Goal: Find specific page/section: Find specific page/section

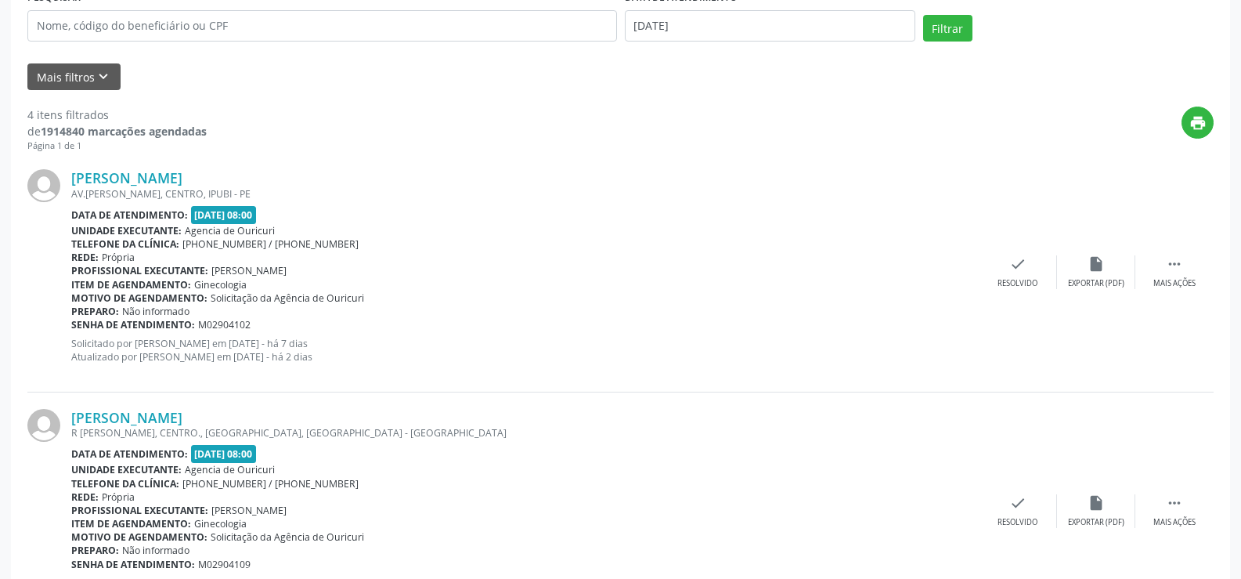
scroll to position [157, 0]
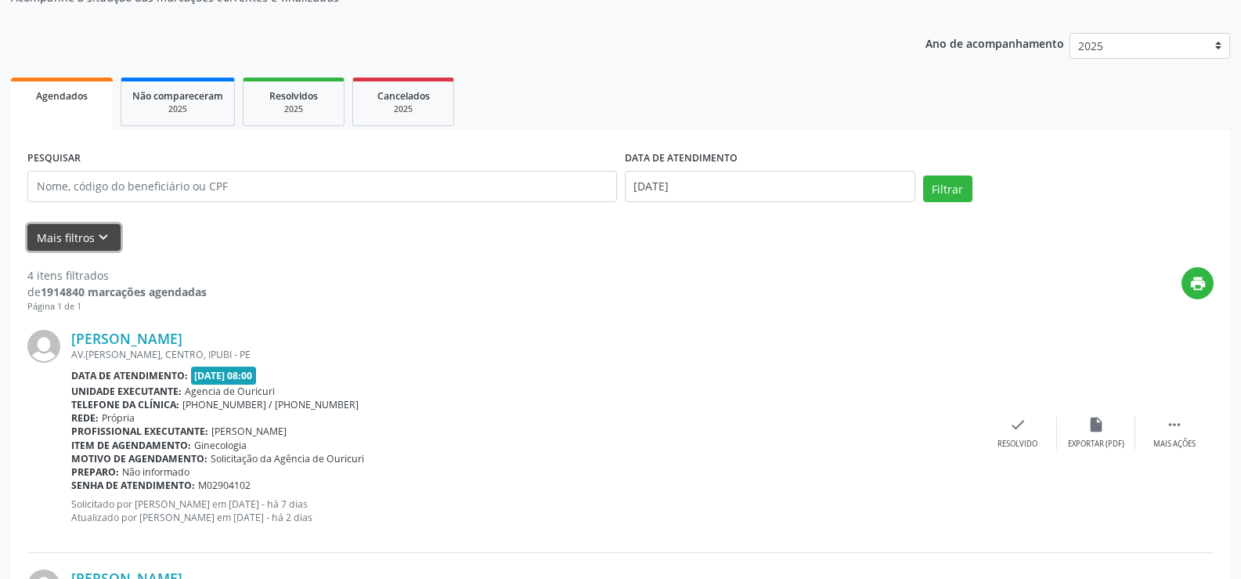
click at [70, 237] on button "Mais filtros keyboard_arrow_down" at bounding box center [73, 237] width 93 height 27
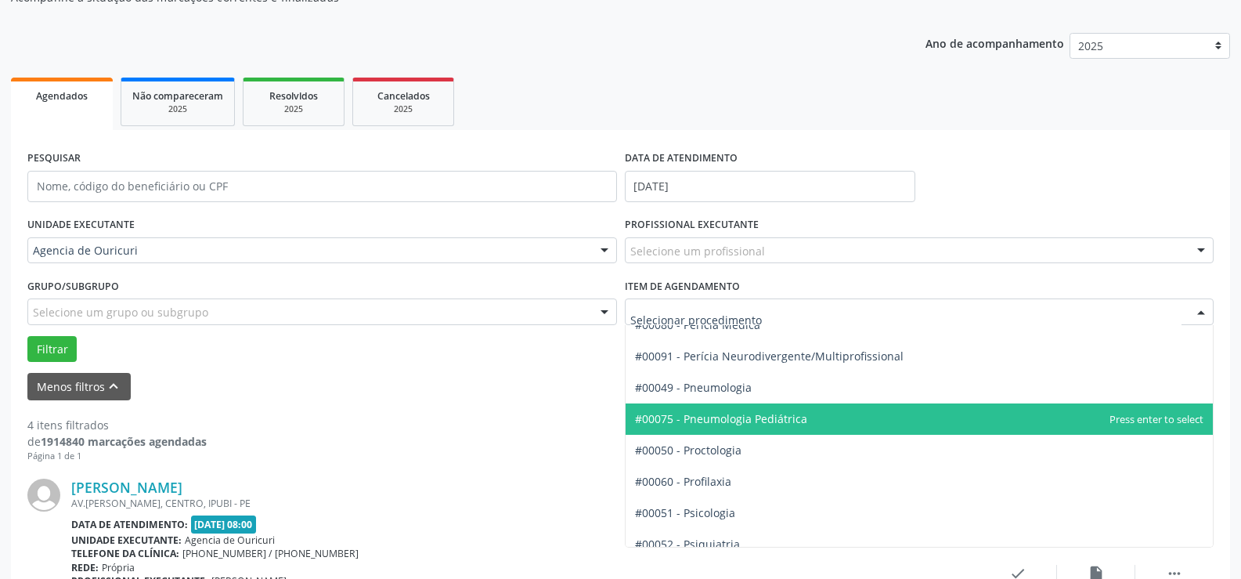
scroll to position [2505, 0]
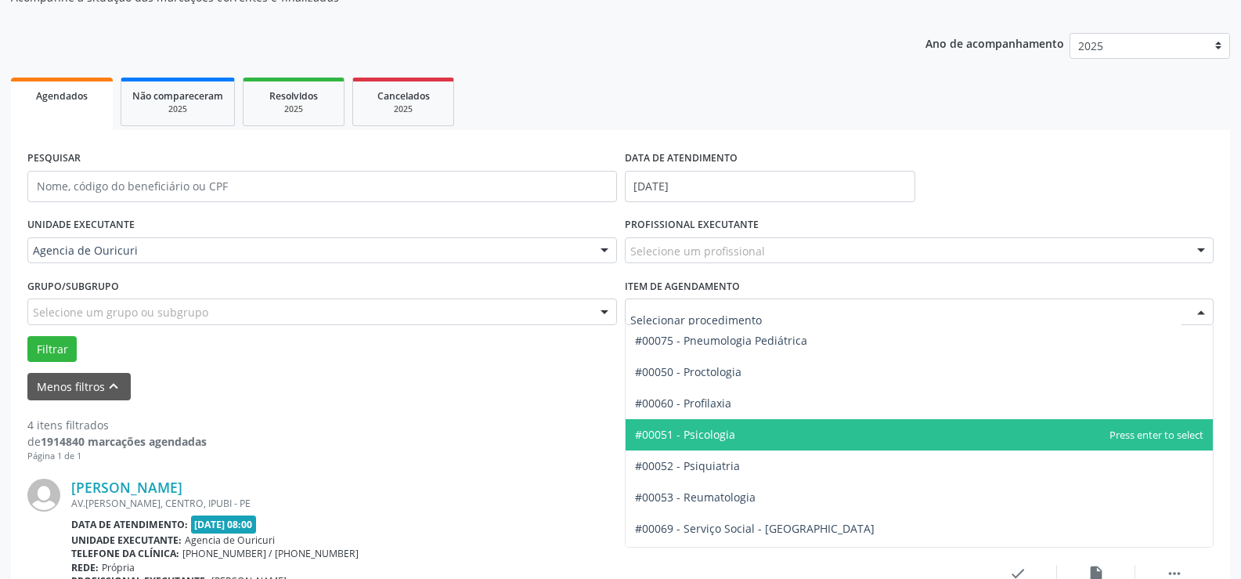
click at [729, 430] on span "#00051 - Psicologia" at bounding box center [685, 434] width 100 height 15
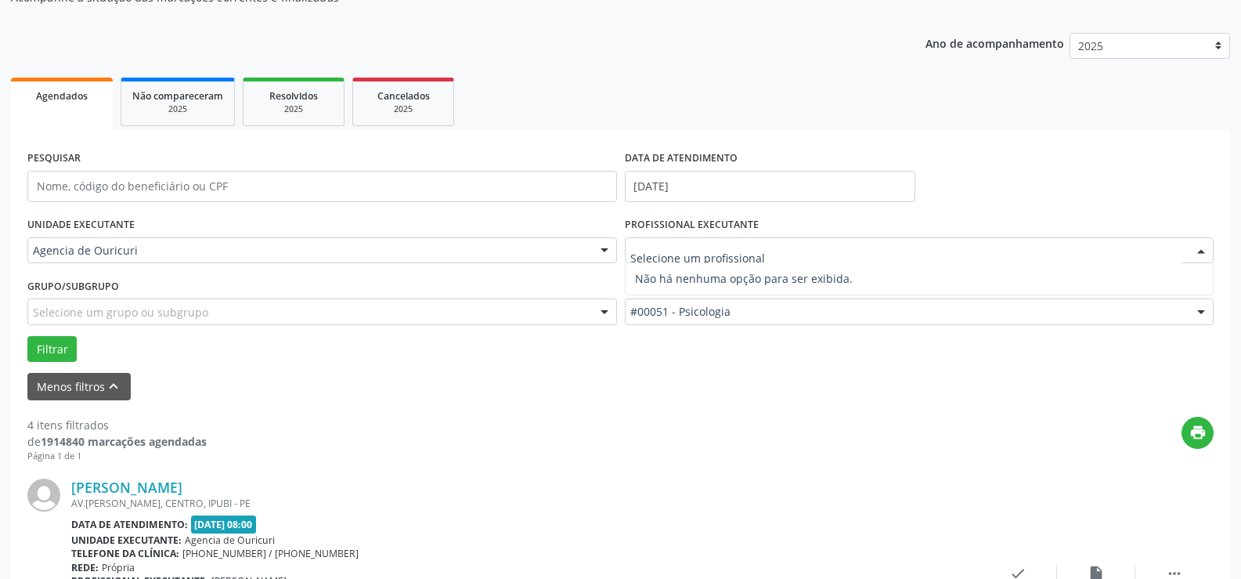
click at [752, 269] on span "Não há nenhuma opção para ser exibida." at bounding box center [919, 278] width 588 height 31
click at [155, 239] on div "Agencia de Ouricuri" at bounding box center [321, 250] width 589 height 27
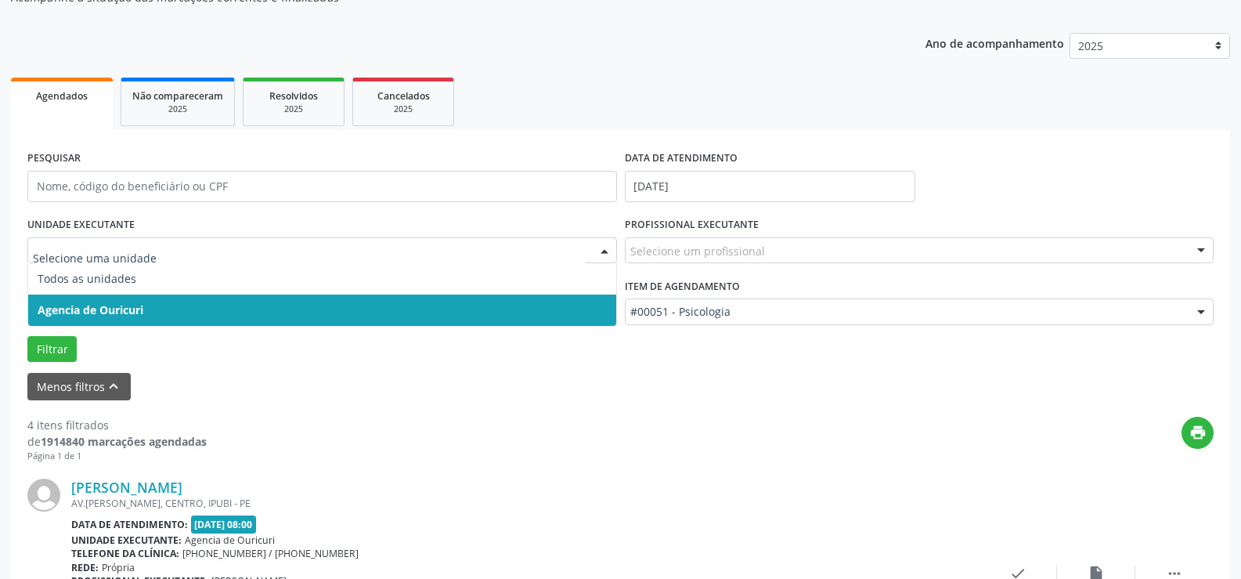
click at [157, 304] on span "Agencia de Ouricuri" at bounding box center [322, 309] width 588 height 31
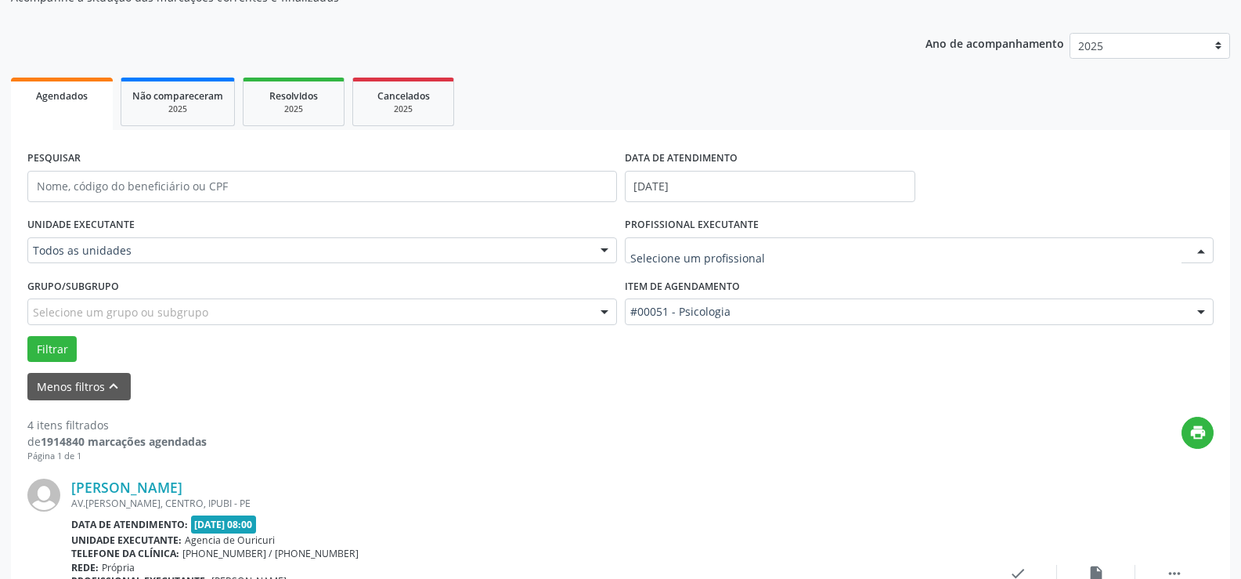
click at [719, 239] on div at bounding box center [919, 250] width 589 height 27
click at [719, 247] on input "text" at bounding box center [906, 258] width 552 height 31
click at [54, 354] on button "Filtrar" at bounding box center [51, 349] width 49 height 27
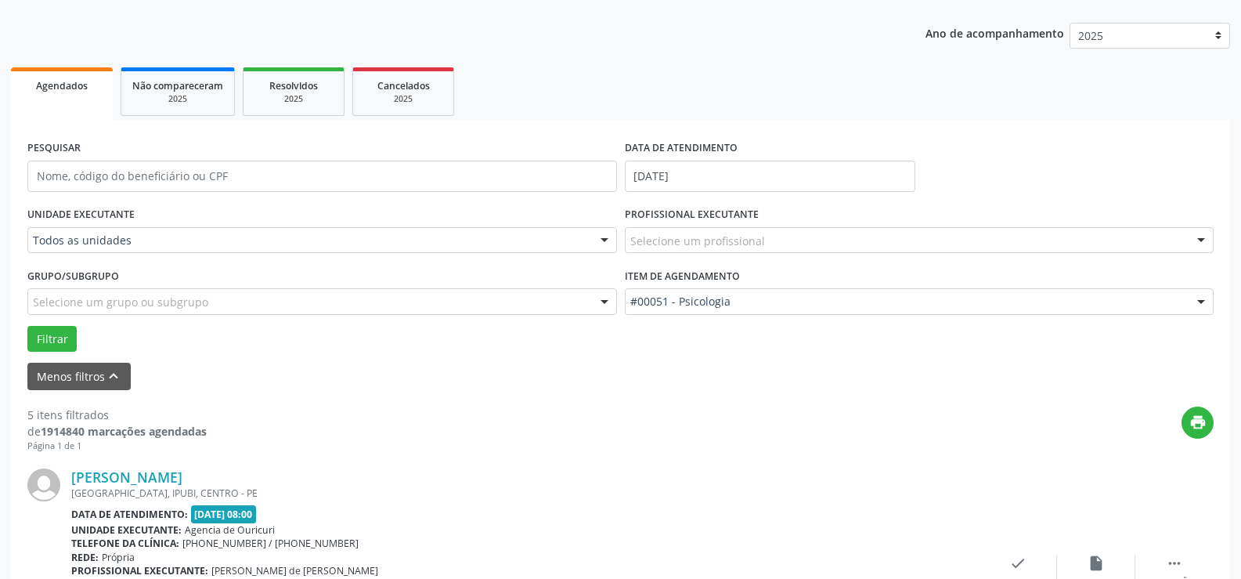
scroll to position [157, 0]
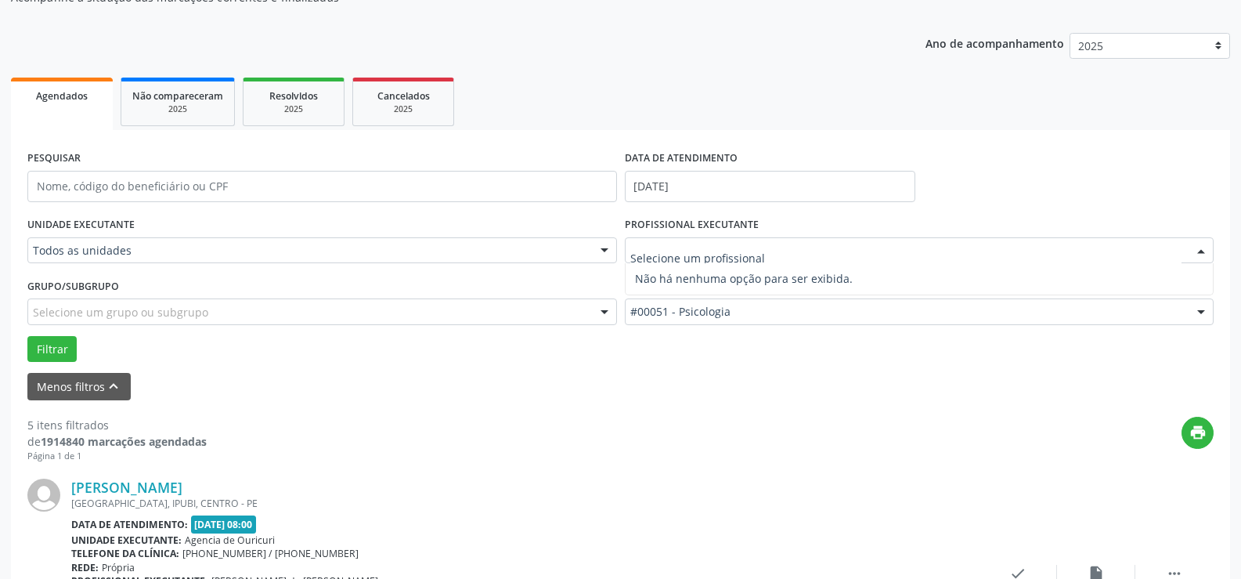
click at [768, 247] on div at bounding box center [919, 250] width 589 height 27
click at [1209, 250] on div at bounding box center [1200, 251] width 23 height 27
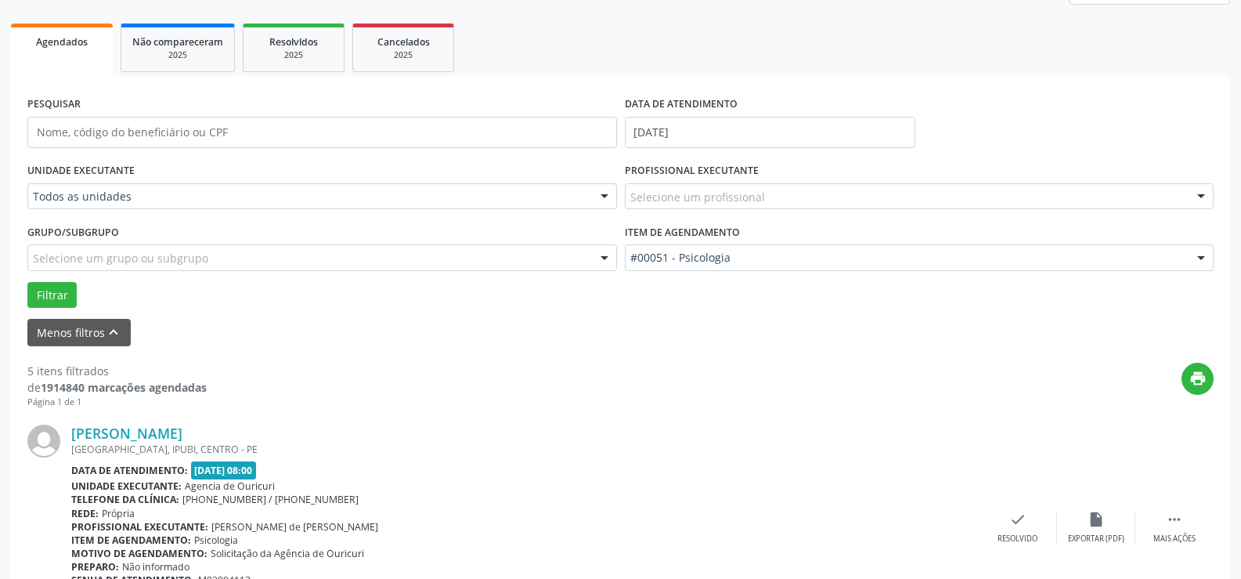
scroll to position [166, 0]
